Goal: Navigation & Orientation: Find specific page/section

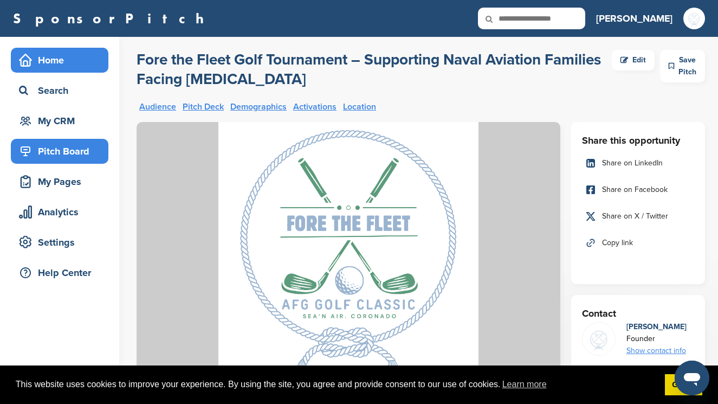
click at [29, 66] on icon at bounding box center [26, 60] width 12 height 12
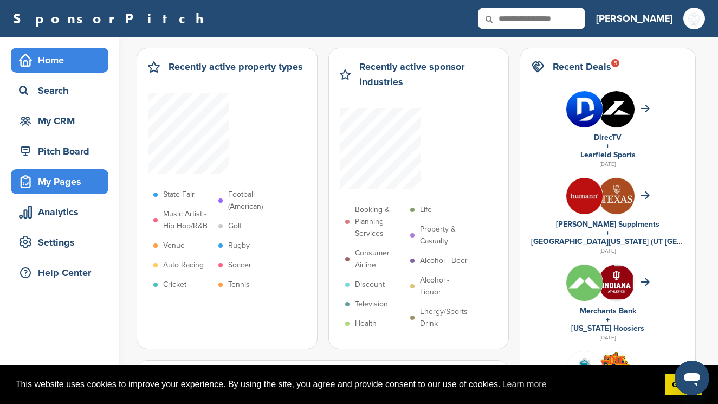
scroll to position [24, 0]
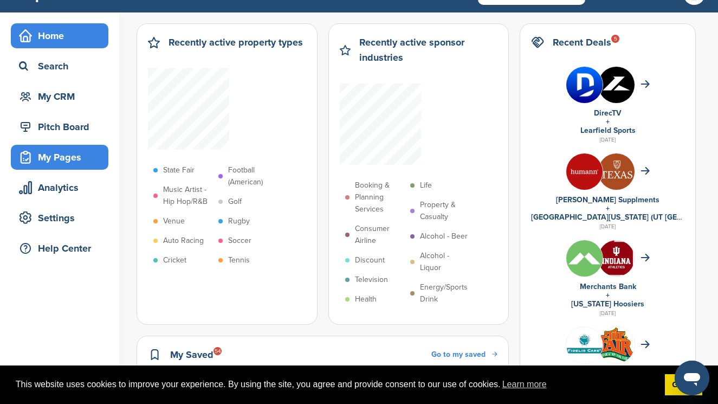
click at [57, 153] on div "My Pages" at bounding box center [62, 157] width 92 height 20
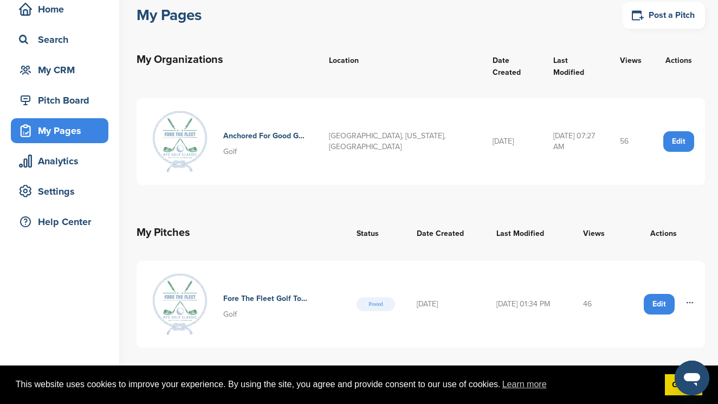
scroll to position [49, 0]
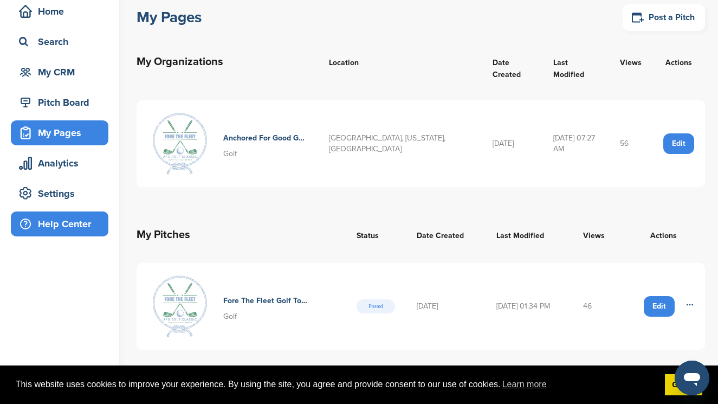
click at [62, 222] on div "Help Center" at bounding box center [62, 224] width 92 height 20
